Goal: Navigation & Orientation: Understand site structure

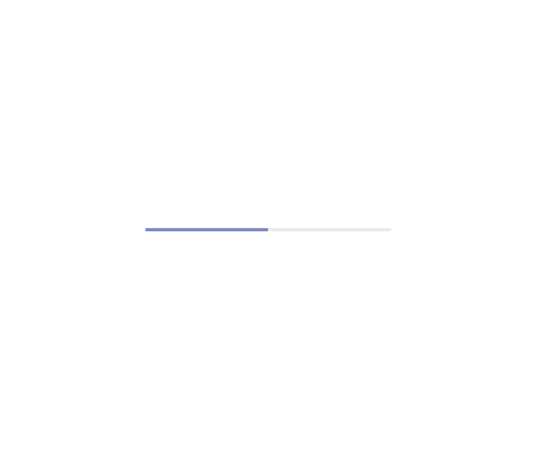
click at [239, 81] on div at bounding box center [268, 229] width 536 height 459
